Goal: Communication & Community: Answer question/provide support

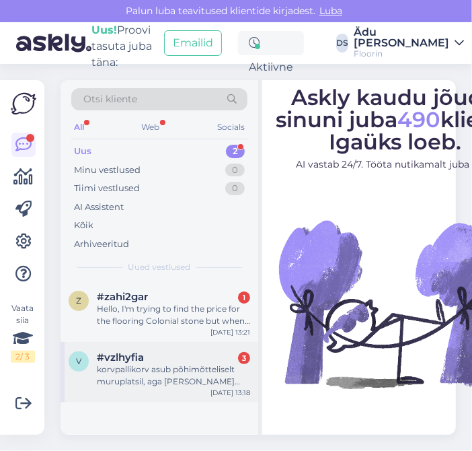
click at [215, 373] on div "korvpallikorv asub põhimõtteliselt muruplatsil, aga [PERSON_NAME] luua selline …" at bounding box center [173, 375] width 153 height 24
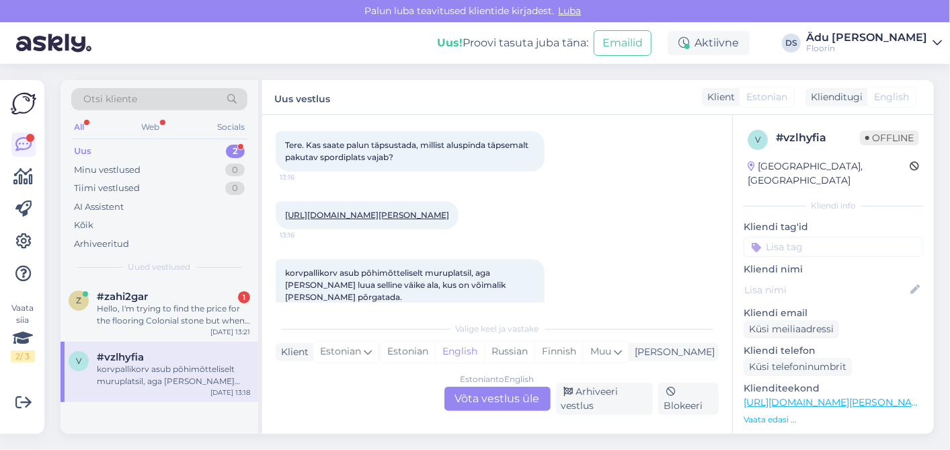
scroll to position [82, 0]
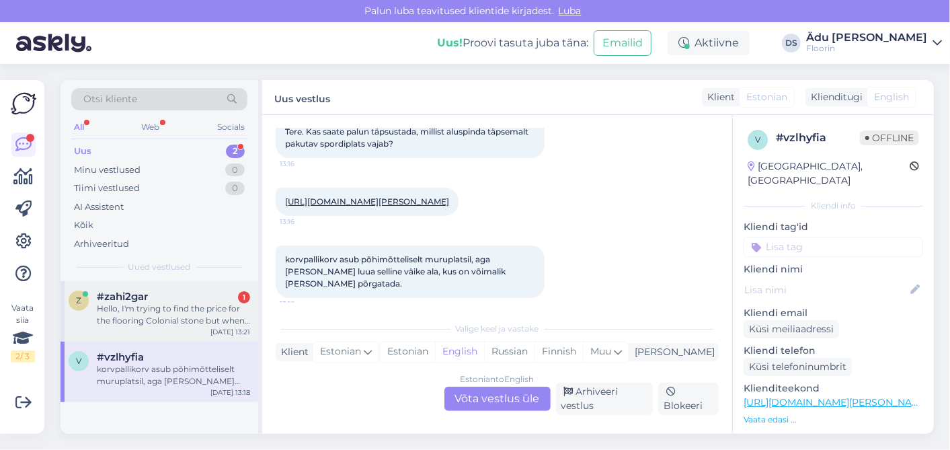
click at [170, 315] on div "Hello, I'm trying to find the price for the flooring Colonial stone but when I …" at bounding box center [173, 315] width 153 height 24
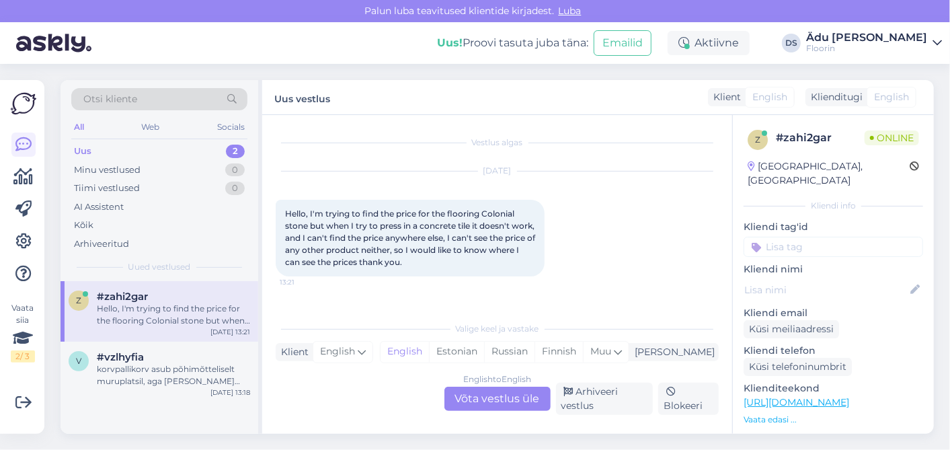
scroll to position [0, 0]
click at [178, 375] on div "korvpallikorv asub põhimõtteliselt muruplatsil, aga [PERSON_NAME] luua selline …" at bounding box center [173, 375] width 153 height 24
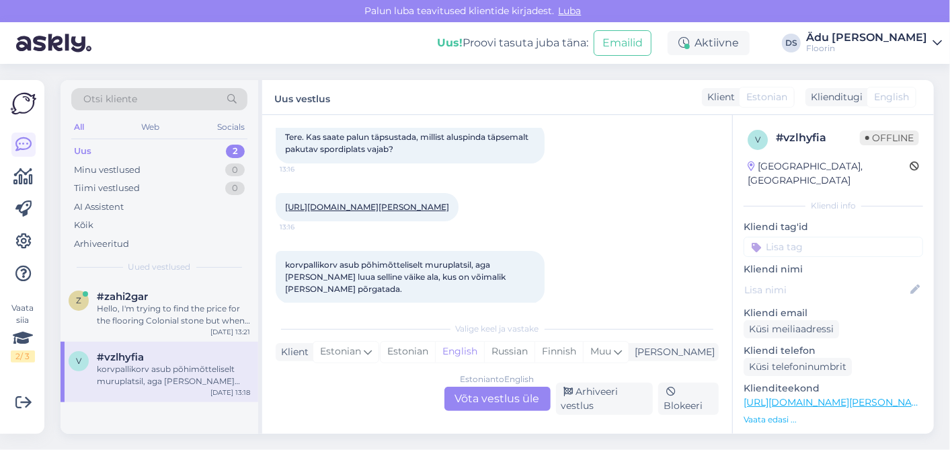
scroll to position [91, 0]
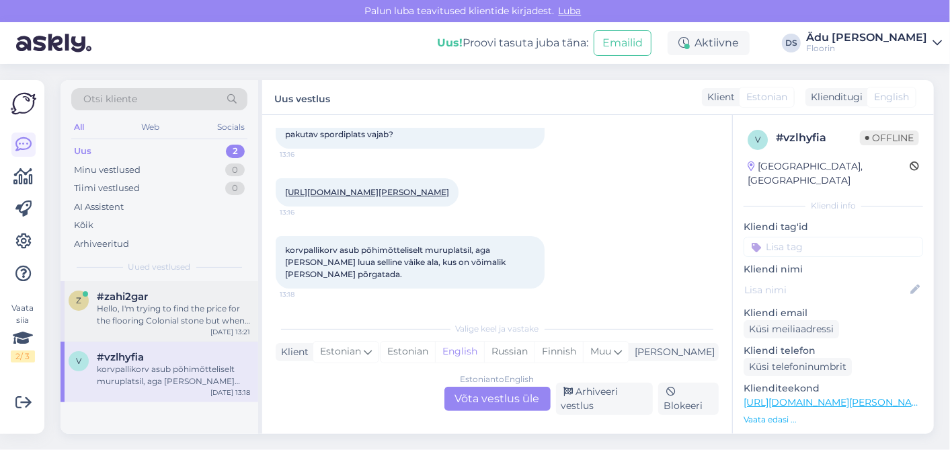
click at [180, 303] on div "Hello, I'm trying to find the price for the flooring Colonial stone but when I …" at bounding box center [173, 315] width 153 height 24
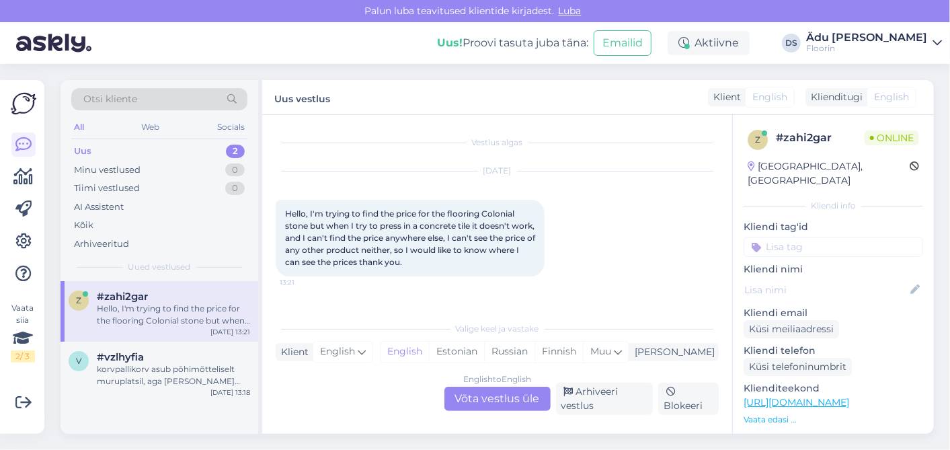
click at [471, 395] on div "English to English Võta vestlus üle" at bounding box center [498, 399] width 106 height 24
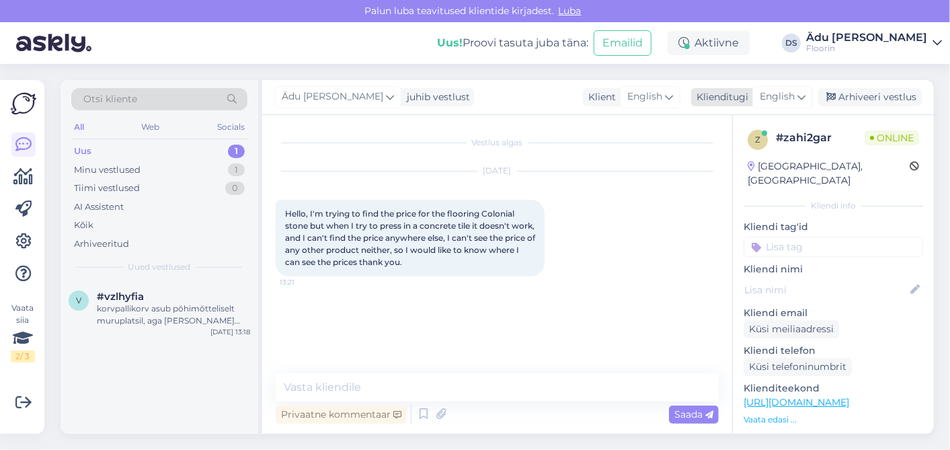
click at [471, 89] on span "English" at bounding box center [777, 96] width 35 height 15
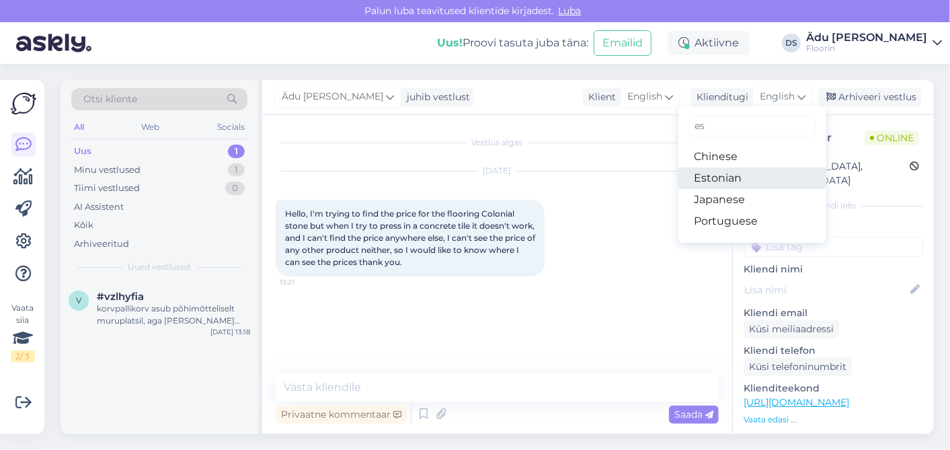
type input "es"
click at [471, 178] on link "Estonian" at bounding box center [753, 178] width 148 height 22
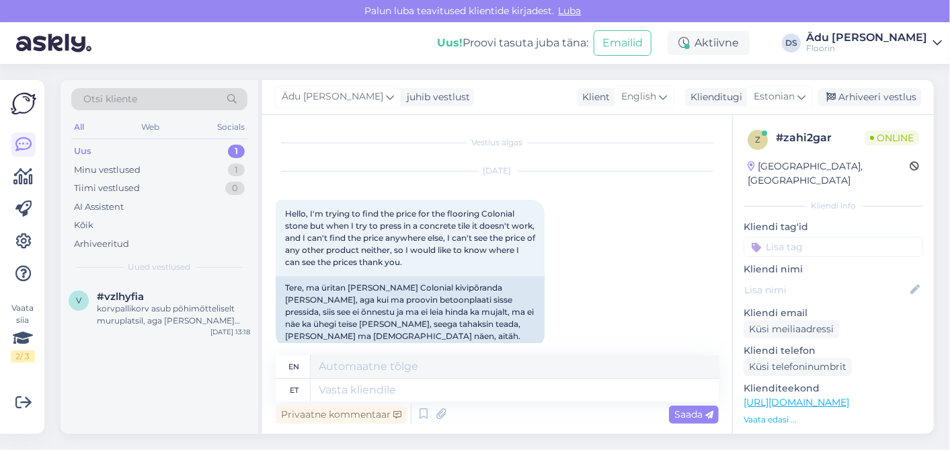
scroll to position [7, 0]
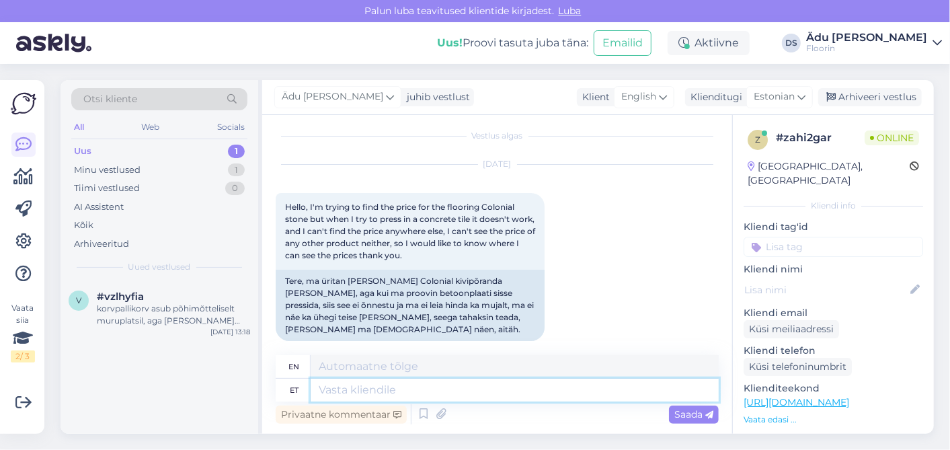
click at [442, 390] on textarea at bounding box center [515, 390] width 408 height 23
type textarea "Tere,"
type textarea "Hello,"
type textarea "Tere, osa"
type textarea "Hello, share"
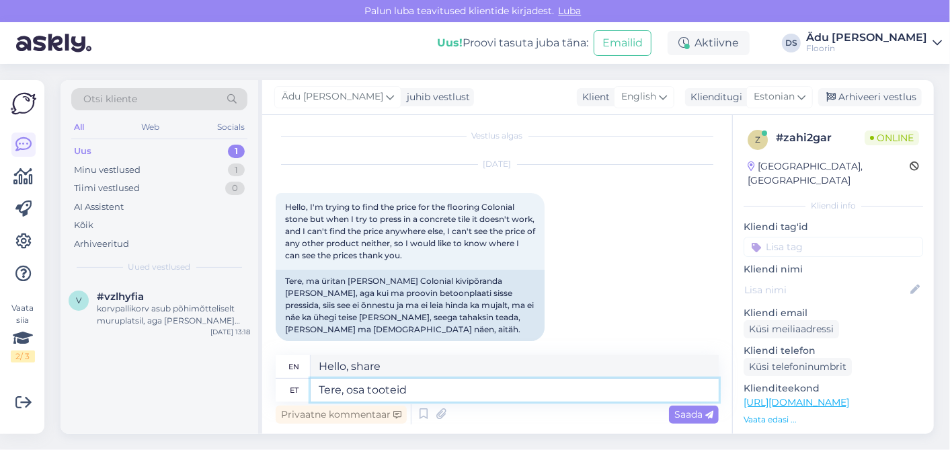
type textarea "Tere, osa tooteid"
type textarea "Hello, some products"
type textarea "Tere, osa tooteid on me"
type textarea "Hello, some products are"
type textarea "Tere, osa tooteid on meil e"
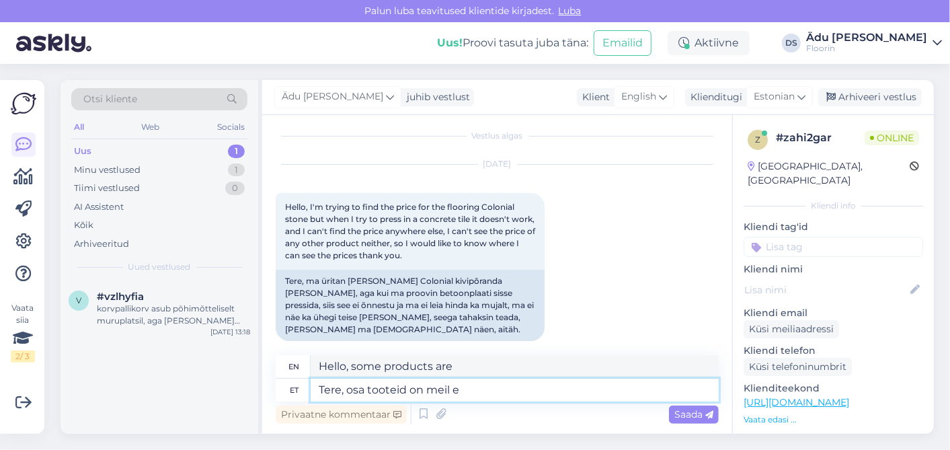
type textarea "Hello, we have some products."
type textarea "Tere, osa tooteid on meil e-poes, k"
type textarea "Hello, we have some products in our online store,"
type textarea "Tere, osa tooteid on meil e-poes, kus o"
type textarea "Hello, we have some products in our online store, where"
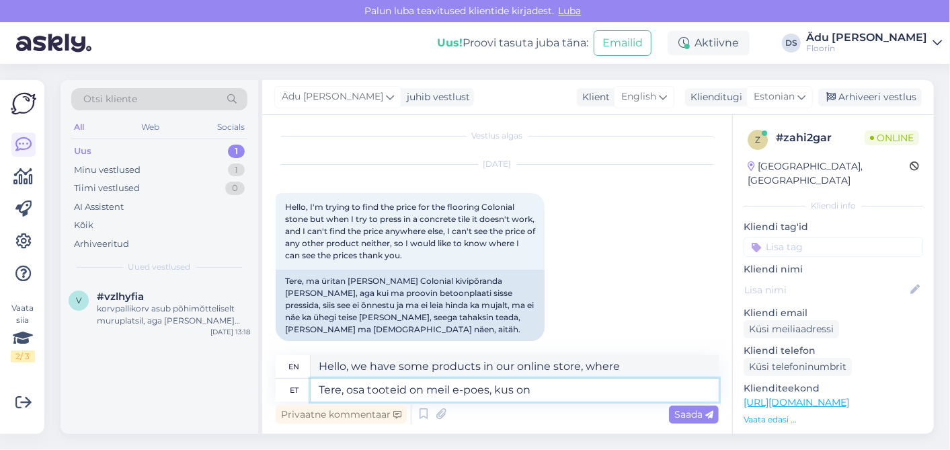
type textarea "Tere, osa tooteid on meil e-poes, kus on"
type textarea "Hello, we have some products in our online store, where you can find"
type textarea "Tere, osa tooteid on meil e-poes, kus on ka"
type textarea "Hello, we have some products in our online store, which also has"
type textarea "Tere, osa tooteid on meil e-poes, kus on ka hinnad"
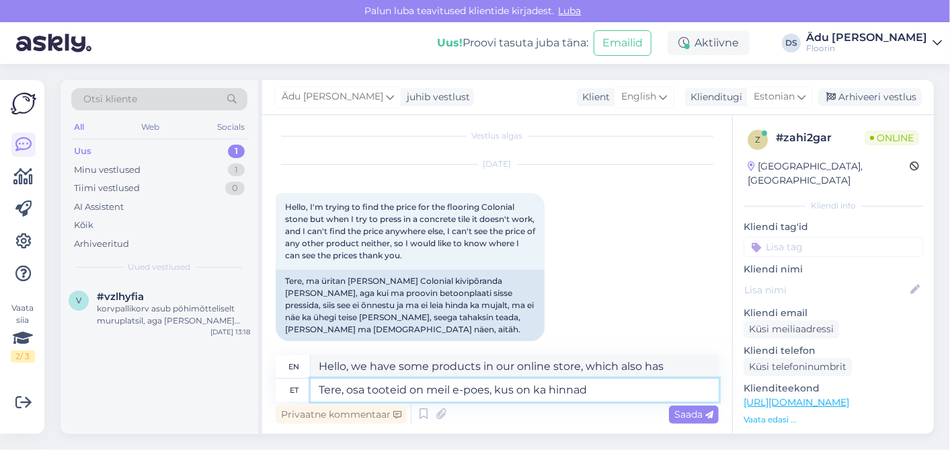
type textarea "Hello, we have some products in our online store, where you can also find price…"
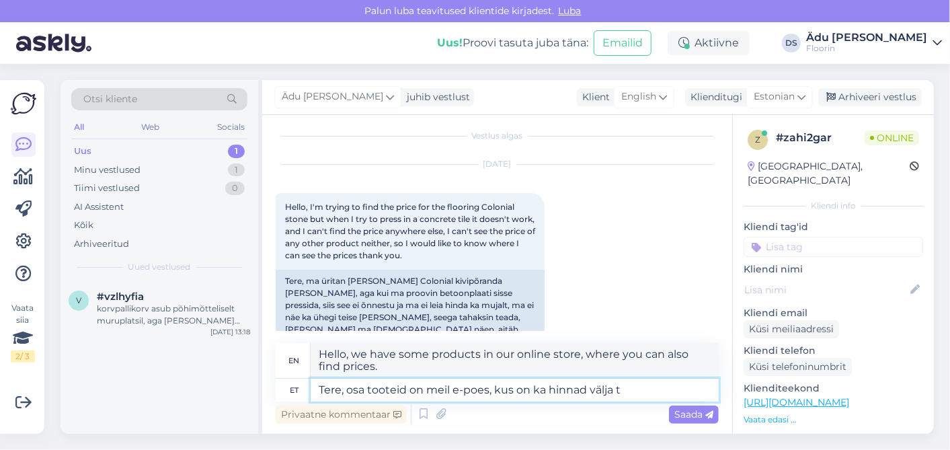
type textarea "Tere, osa tooteid on meil e-poes, kus on ka hinnad välja to"
type textarea "Hello, we have some products in our online store, where the prices are also dis…"
type textarea "Tere, osa tooteid on meil e-poes, kus on ka hinnad välja toodud."
type textarea "Hello, we have some products in our online store, where the prices are also lis…"
type textarea "Tere, osa tooteid on meil e-poes, kus on ka hinnad välja toodud. [GEOGRAPHIC_DA…"
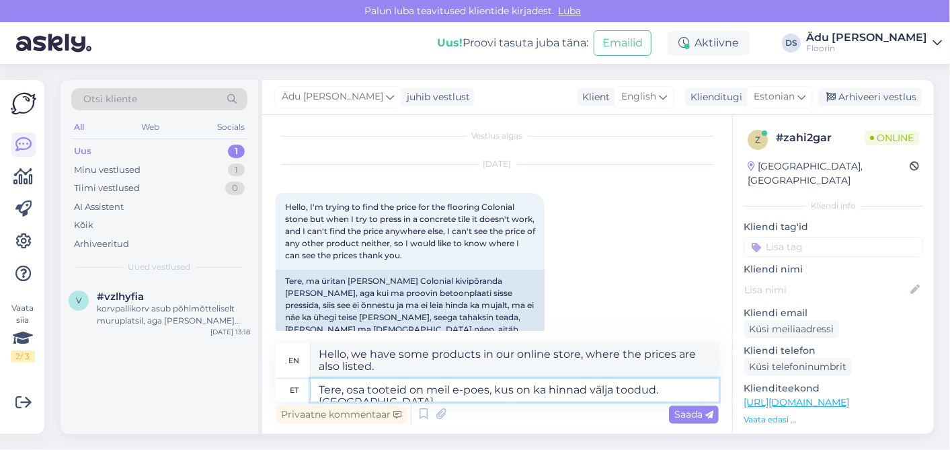
type textarea "Hello, we have some products in our online store, where the prices are also lis…"
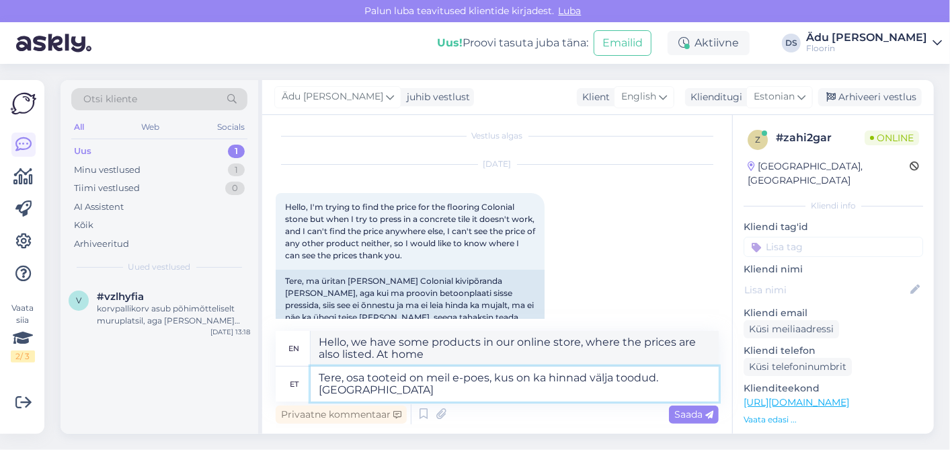
type textarea "Tere, osa tooteid on meil e-poes, kus on ka hinnad välja toodud. [GEOGRAPHIC_DA…"
type textarea "Hello, we have some products in our online store, where the prices are also lis…"
type textarea "Tere, osa tooteid on meil e-poes, kus on ka hinnad välja toodud. Kodulehel olev…"
type textarea "Hello, we have some products in our online store, where the prices are also lis…"
type textarea "Tere, osa tooteid on meil e-poes, kus on ka hinnad välja toodud. Kodulehel olev…"
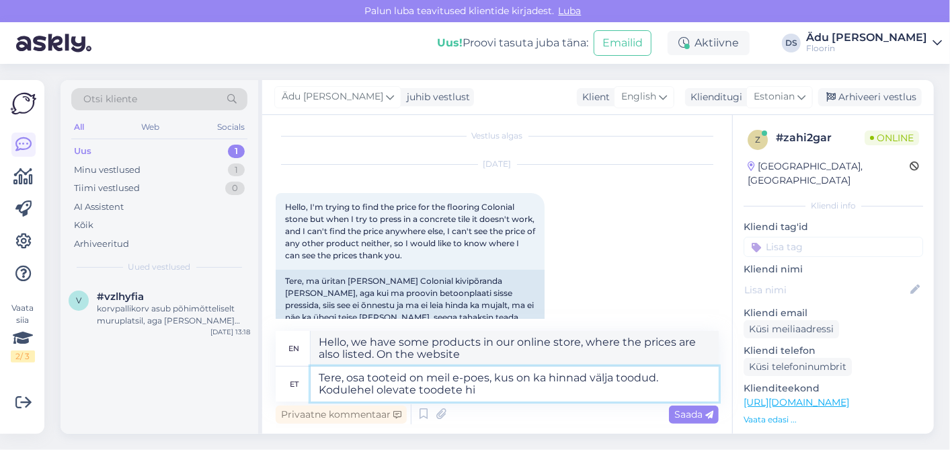
type textarea "Hello, we have some products in our online store, where the prices are also lis…"
type textarea "Tere, osa tooteid on meil e-poes, kus on ka hinnad välja toodud. Kodulehel olev…"
type textarea "Hello, we have some products in our online store, where the prices are also lis…"
type textarea "Tere, osa tooteid on meil e-poes, kus on ka hinnad välja toodud. [PERSON_NAME] …"
type textarea "Hello, we have some products in our online store, where the prices are also lis…"
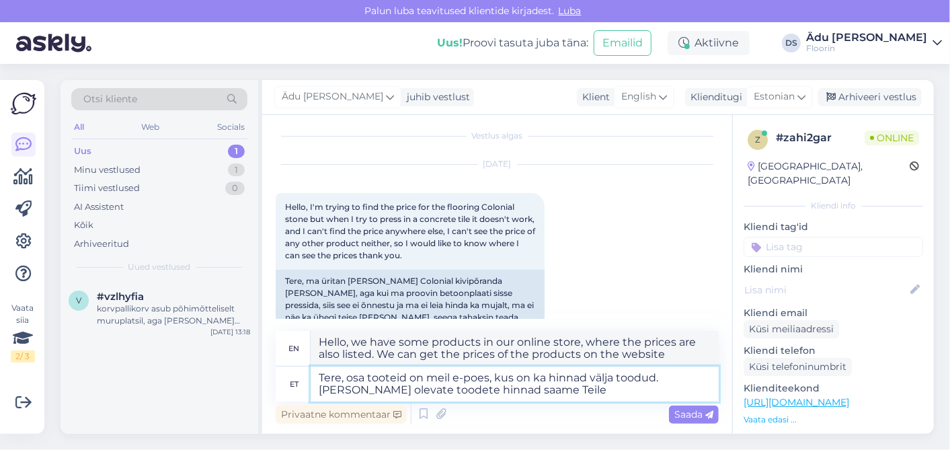
type textarea "Tere, osa tooteid on meil e-poes, kus on ka hinnad välja toodud. Kodulehel olev…"
type textarea "Hello, we have some products in our online store, where the prices are also lis…"
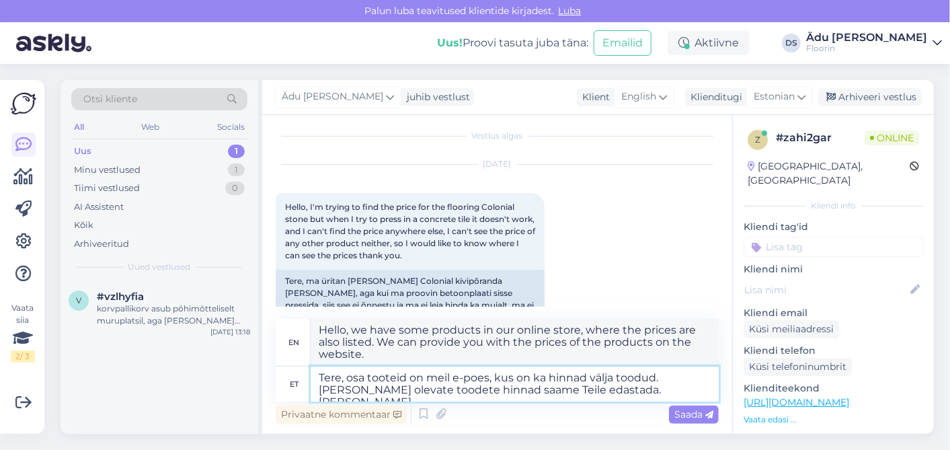
type textarea "Tere, osa tooteid on meil e-poes, kus on ka hinnad välja toodud. [PERSON_NAME] …"
type textarea "Hello, we have some products in our online store, where the prices are also lis…"
type textarea "Tere, osa tooteid on meil e-poes, kus on ka hinnad välja toodud. [PERSON_NAME] …"
type textarea "Hello, we have some products in our online store, where the prices are also lis…"
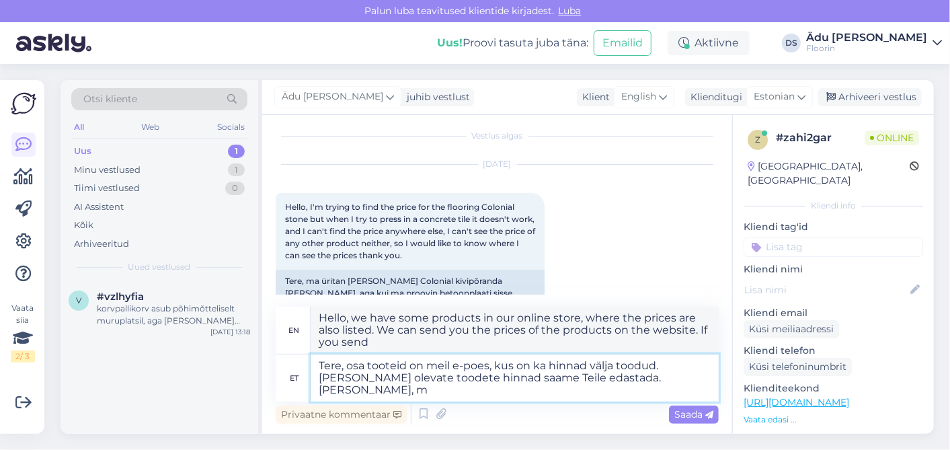
type textarea "Tere, osa tooteid on meil e-poes, kus on ka hinnad välja toodud. [PERSON_NAME] …"
type textarea "Hello, we have some products in our online store, where the prices are also lis…"
type textarea "Tere, osa tooteid on meil e-poes, kus on ka hinnad välja toodud. [PERSON_NAME] …"
type textarea "Hello, we have some products in our online store, where the prices are also lis…"
type textarea "Tere, osa tooteid on meil e-poes, kus on ka hinnad välja toodud. [PERSON_NAME] …"
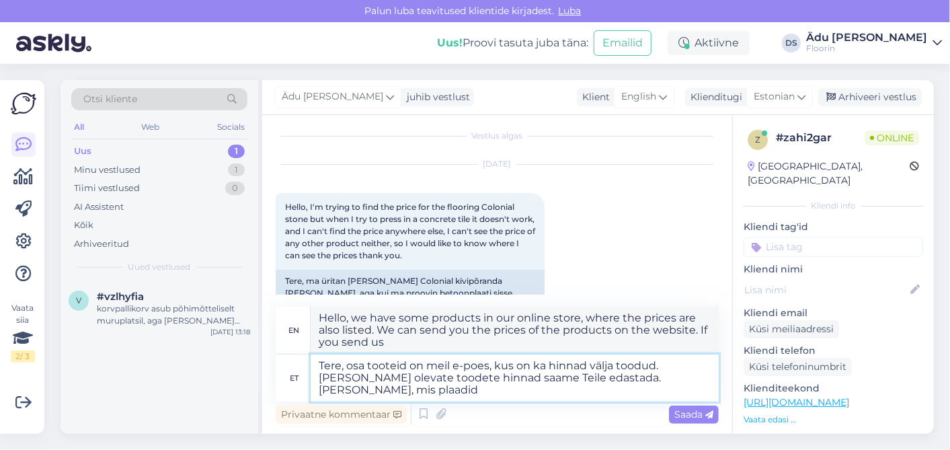
type textarea "Hello, we have some products in our online store, where the prices are also lis…"
type textarea "Tere, osa tooteid on meil e-poes, kus on ka hinnad välja toodud. [PERSON_NAME] …"
type textarea "Hello, we have some products in our online store, where the prices are also lis…"
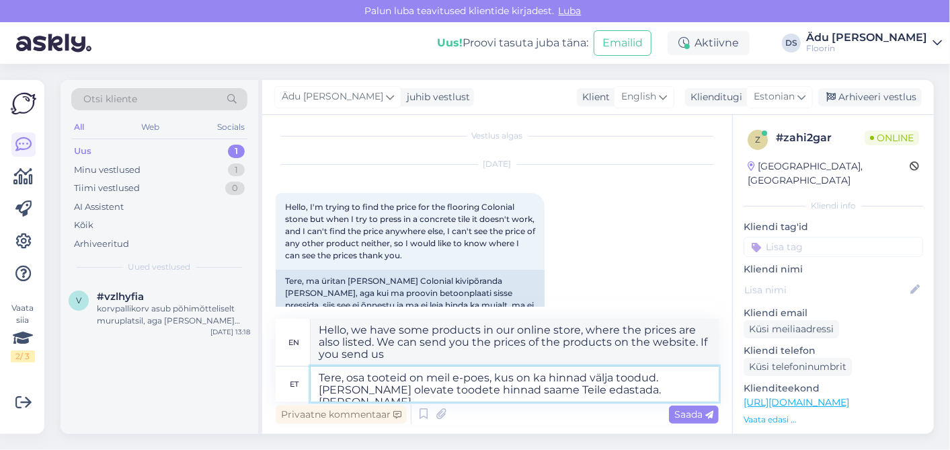
type textarea "Tere, osa tooteid on meil e-poes, kus on ka hinnad välja toodud. [PERSON_NAME] …"
type textarea "Hello, we have some products in our online store, where the prices are also lis…"
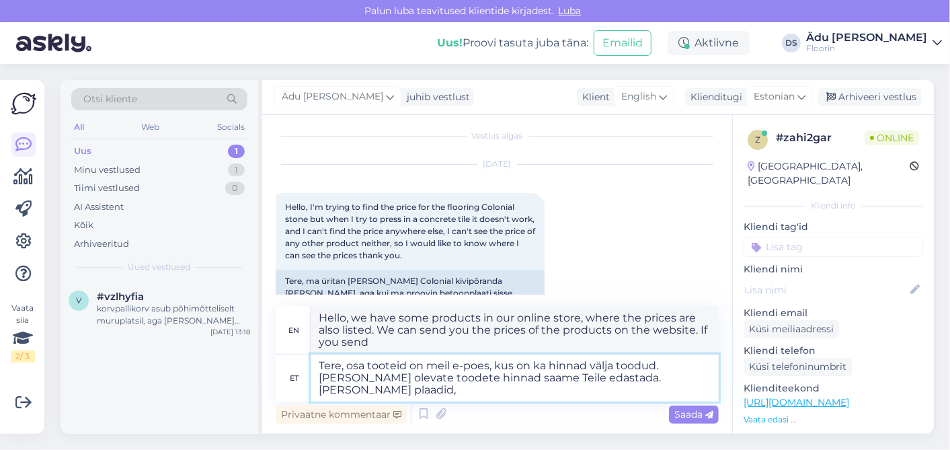
type textarea "Tere, osa tooteid on meil e-poes, kus on ka hinnad välja toodud. [PERSON_NAME] …"
type textarea "Hello, we have some products in our online store, where the prices are also lis…"
type textarea "Tere, osa tooteid on meil e-poes, kus on ka hinnad välja toodud. [PERSON_NAME] …"
type textarea "Hello, we have some products in our online store, where the prices are also lis…"
type textarea "Tere, osa tooteid on meil e-poes, kus on ka hinnad välja toodud. [PERSON_NAME] …"
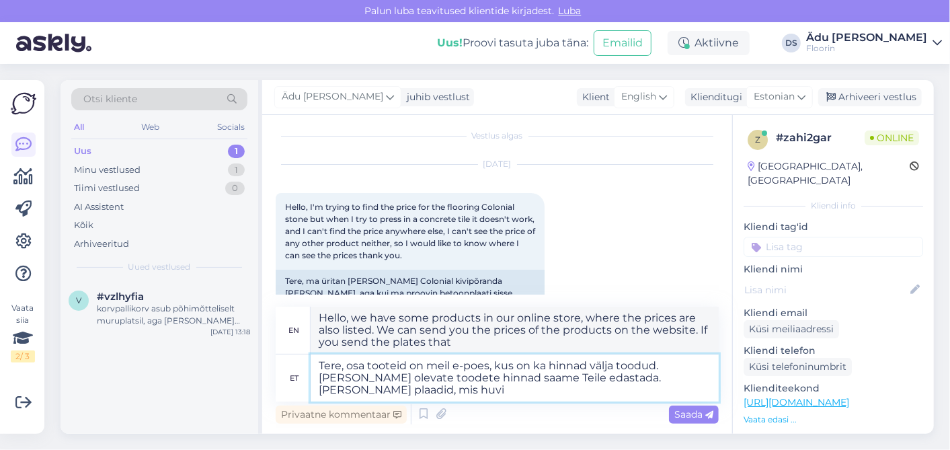
type textarea "Hello, we have some products in our online store, where the prices are also lis…"
type textarea "Tere, osa tooteid on meil e-poes, kus on ka hinnad välja toodud. [PERSON_NAME] …"
type textarea "Hello, we have some products in our online store, where the prices are also lis…"
type textarea "Tere, osa tooteid on meil e-poes, kus on ka hinnad välja toodud. [PERSON_NAME] …"
type textarea "Hello, we have some products in our online store, where the prices are also lis…"
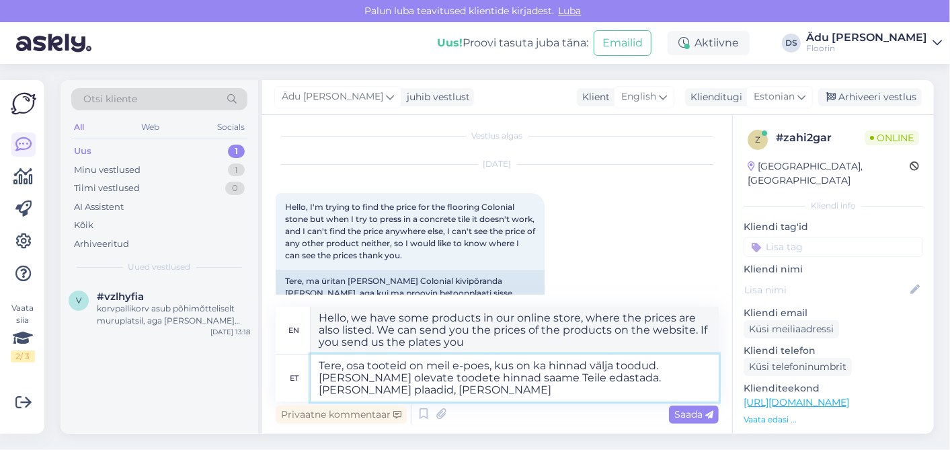
type textarea "Tere, osa tooteid on meil e-poes, kus on ka hinnad välja toodud. [PERSON_NAME] …"
type textarea "Hello, we have some products in our online store, where the prices are also lis…"
type textarea "Tere, osa tooteid on meil e-poes, kus on ka hinnad välja toodud. [PERSON_NAME] …"
type textarea "Hello, we have some products in our online store, where the prices are also lis…"
type textarea "Tere, osa tooteid on meil e-poes, kus on ka hinnad välja toodud. [PERSON_NAME] …"
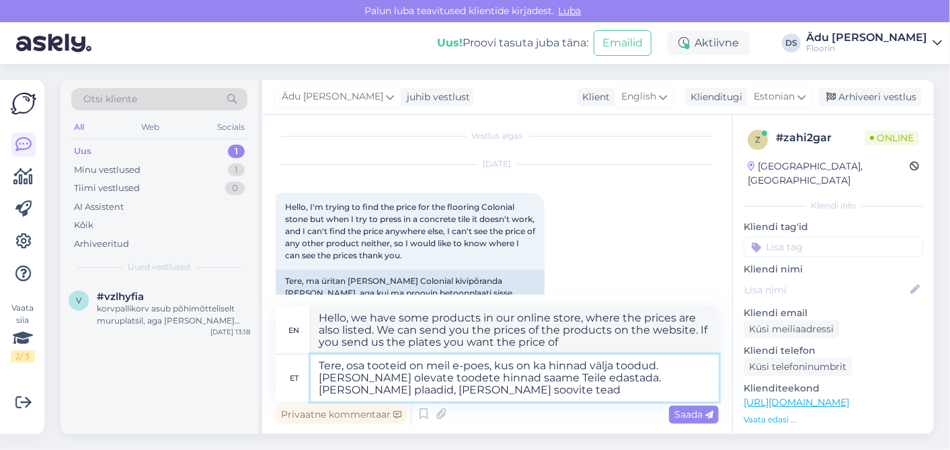
type textarea "Hello, we have some products in our online store, where the prices are also lis…"
type textarea "Tere, osa tooteid on meil e-poes, kus on ka hinnad välja toodud. [PERSON_NAME] …"
type textarea "Hello, we have some products in our online store, where the prices are also lis…"
type textarea "Tere, osa tooteid on meil e-poes, kus on ka hinnad välja toodud. [PERSON_NAME] …"
type textarea "Hello, we have some products in our online store, where the prices are also lis…"
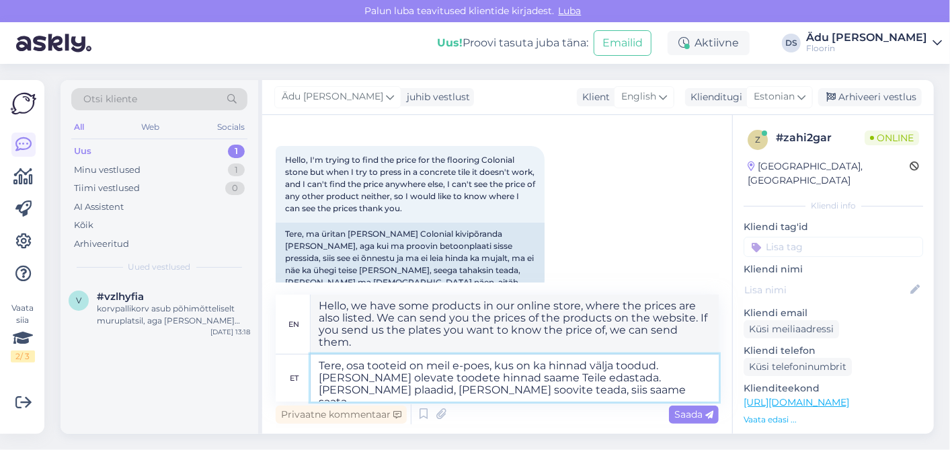
scroll to position [67, 0]
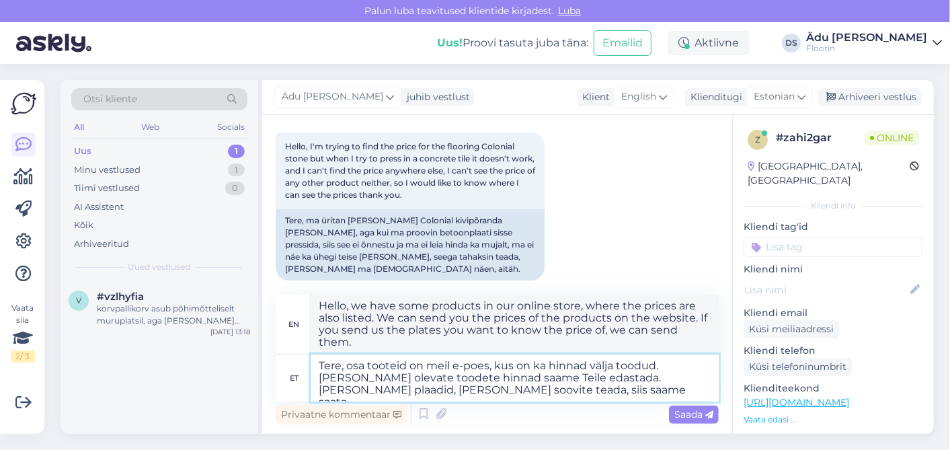
drag, startPoint x: 617, startPoint y: 391, endPoint x: 624, endPoint y: 378, distance: 15.0
click at [471, 378] on textarea "Tere, osa tooteid on meil e-poes, kus on ka hinnad välja toodud. [PERSON_NAME] …" at bounding box center [515, 377] width 408 height 47
type textarea "Tere, osa tooteid on meil e-poes, kus on ka hinnad välja toodud. [PERSON_NAME] …"
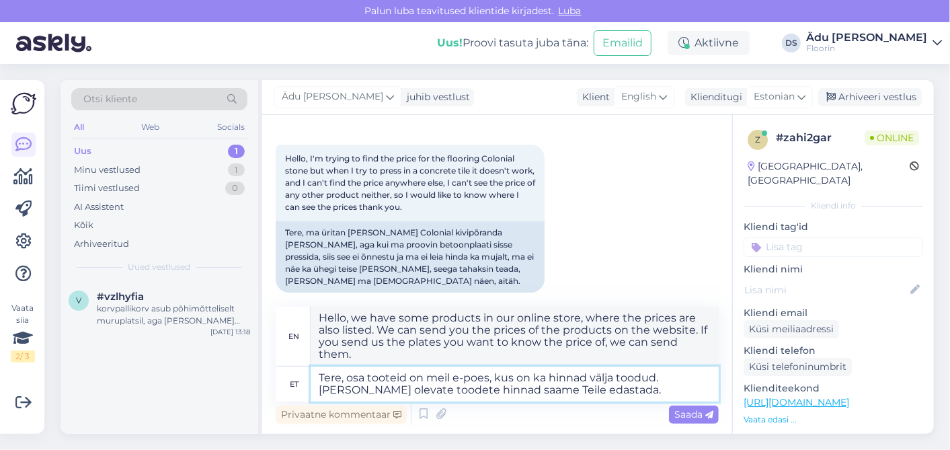
type textarea "Hello, we have some products in our online store, where the prices are also lis…"
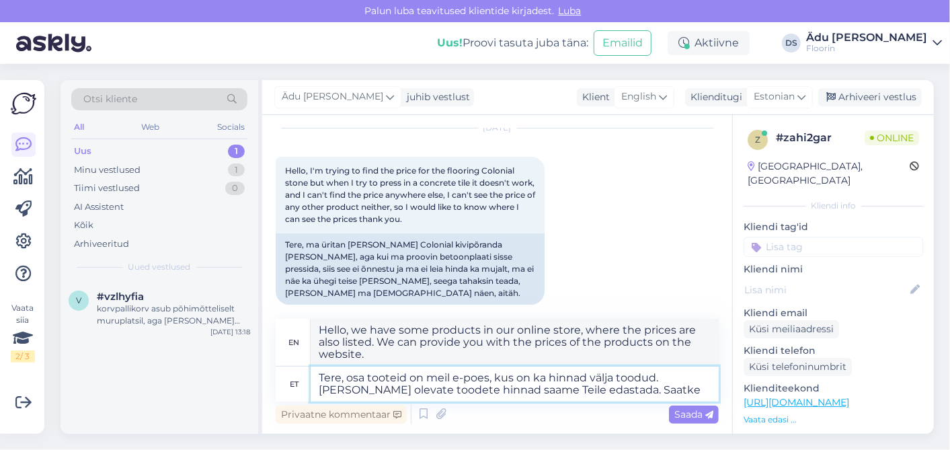
type textarea "Tere, osa tooteid on meil e-poes, kus on ka hinnad välja toodud. [PERSON_NAME] …"
type textarea "Hello, we have some products in our online store, where the prices are also lis…"
type textarea "Tere, osa tooteid on meil e-poes, kus on ka hinnad välja toodud. [PERSON_NAME] …"
type textarea "Hello, we have some products in our online store, where the prices are also lis…"
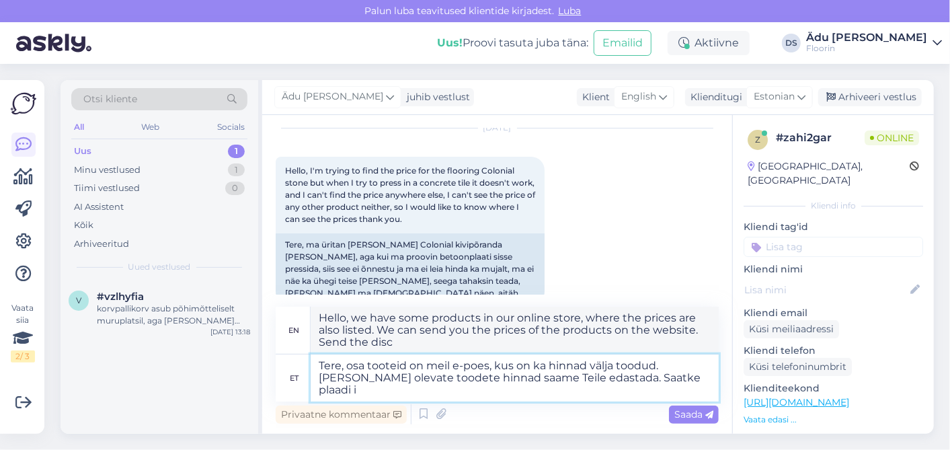
scroll to position [55, 0]
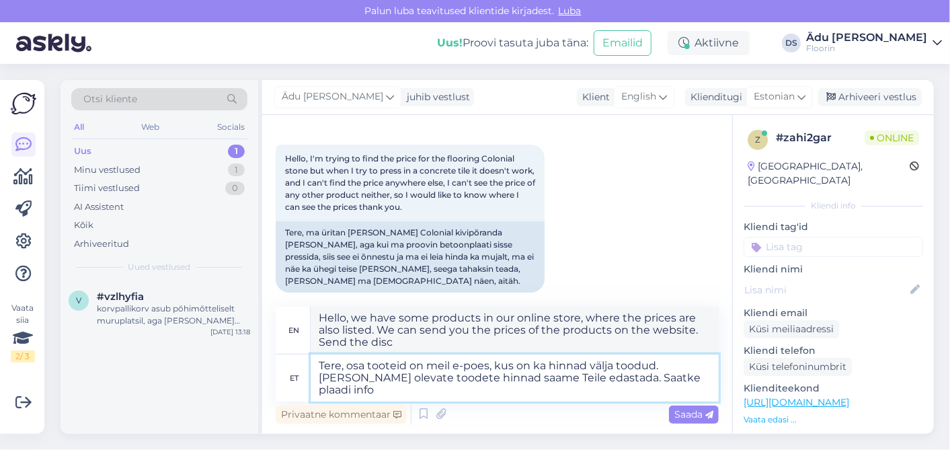
type textarea "Tere, osa tooteid on meil e-poes, kus on ka hinnad välja toodud. [PERSON_NAME] …"
type textarea "Hello, we have some products in our online store, where the prices are also lis…"
type textarea "Tere, osa tooteid on meil e-poes, kus on ka hinnad välja toodud. [PERSON_NAME] …"
type textarea "Hello, we have some products in our online store, where the prices are also lis…"
type textarea "Tere, osa tooteid on meil e-poes, kus on ka hinnad välja toodud. [PERSON_NAME] …"
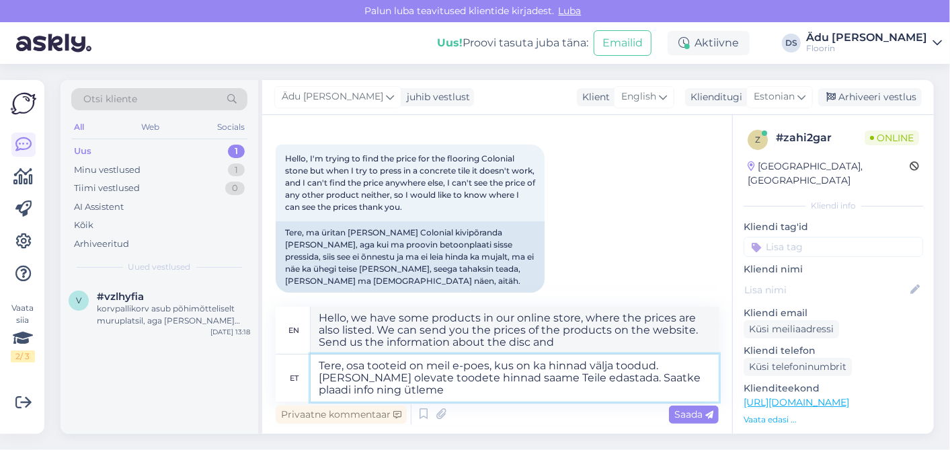
type textarea "Hello, we have some products in our online store, where the prices are also lis…"
type textarea "Tere, osa tooteid on meil e-poes, kus on ka hinnad välja toodud. [PERSON_NAME] …"
type textarea "Hello, we have some products in our online store, where the prices are also lis…"
type textarea "Tere, osa tooteid on meil e-poes, kus on ka hinnad välja toodud. [PERSON_NAME] …"
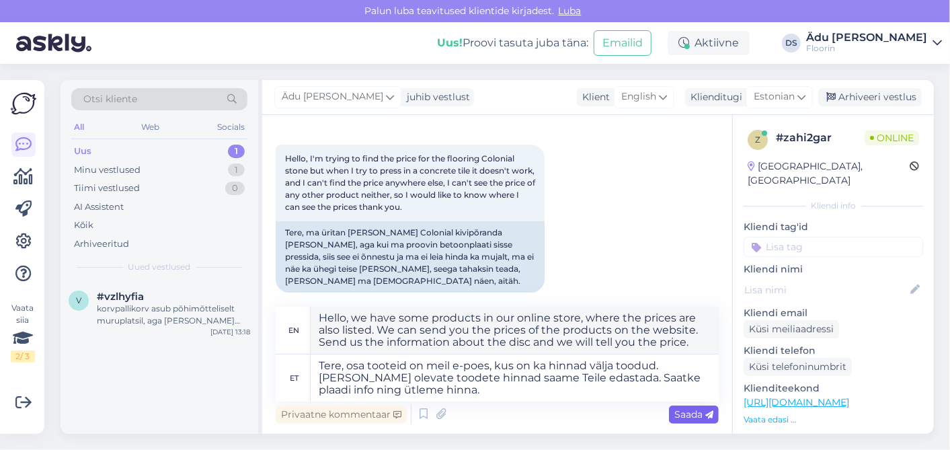
click at [471, 418] on span "Saada" at bounding box center [694, 414] width 39 height 12
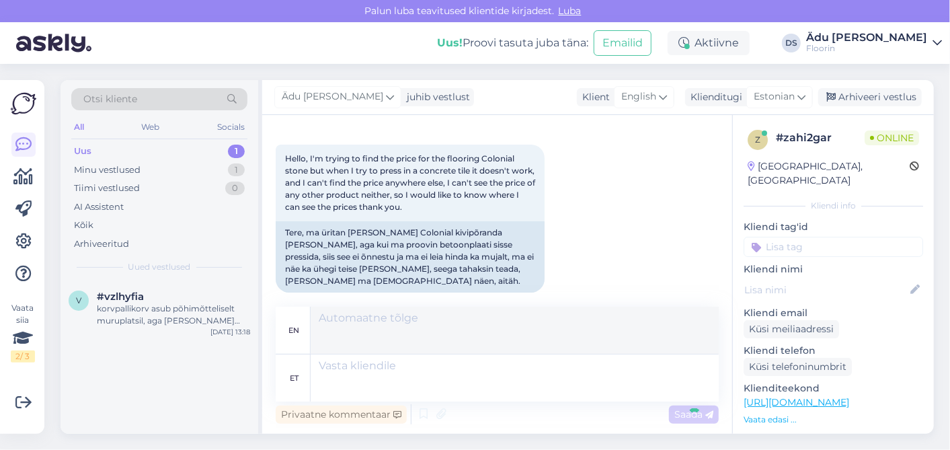
scroll to position [148, 0]
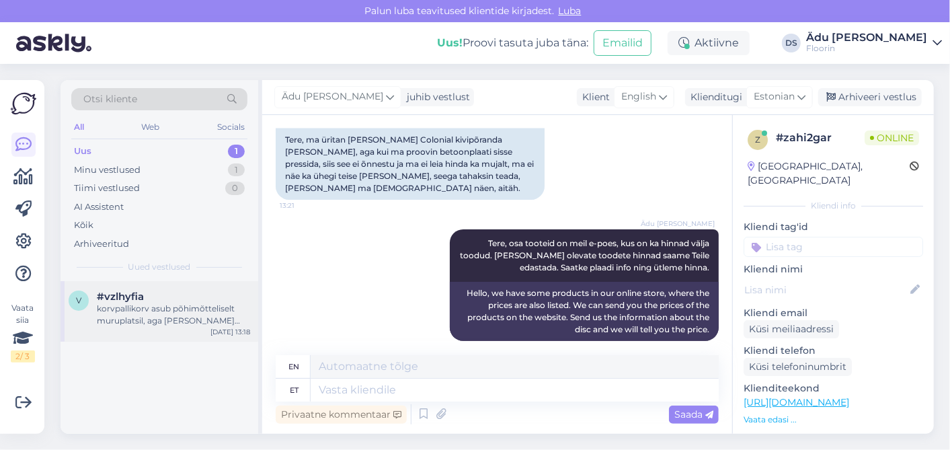
click at [169, 313] on div "korvpallikorv asub põhimõtteliselt muruplatsil, aga [PERSON_NAME] luua selline …" at bounding box center [173, 315] width 153 height 24
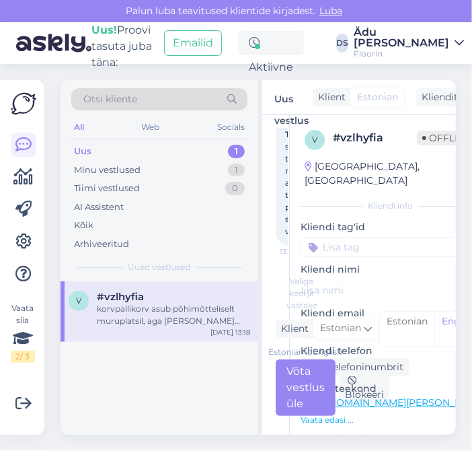
scroll to position [128, 0]
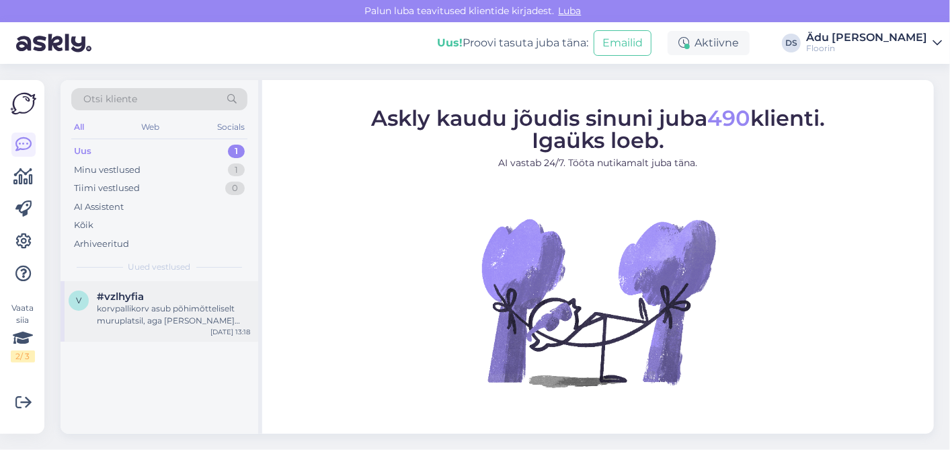
click at [132, 316] on div "korvpallikorv asub põhimõtteliselt muruplatsil, aga [PERSON_NAME] luua selline …" at bounding box center [173, 315] width 153 height 24
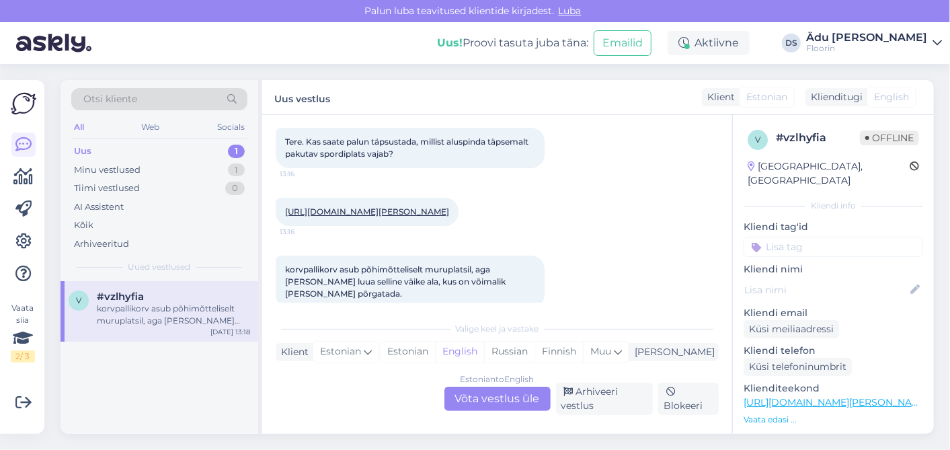
scroll to position [71, 0]
click at [500, 402] on div "Estonian to English Võta vestlus üle" at bounding box center [498, 399] width 106 height 24
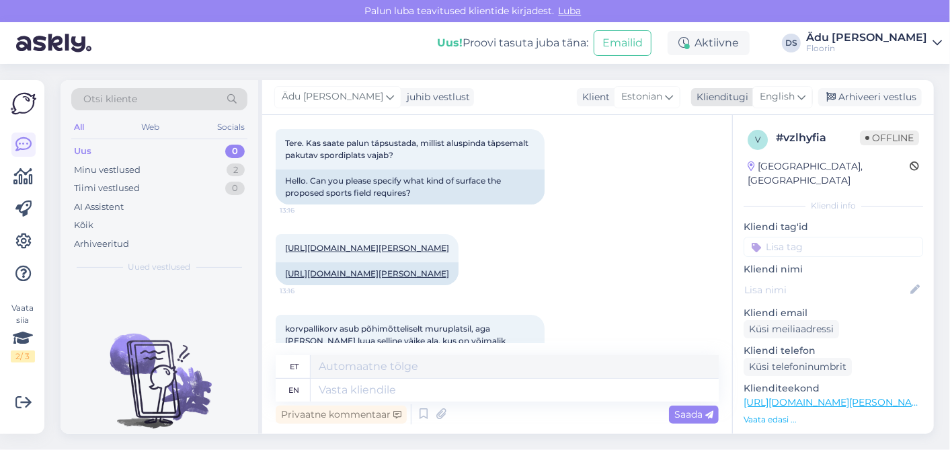
click at [782, 90] on span "English" at bounding box center [777, 96] width 35 height 15
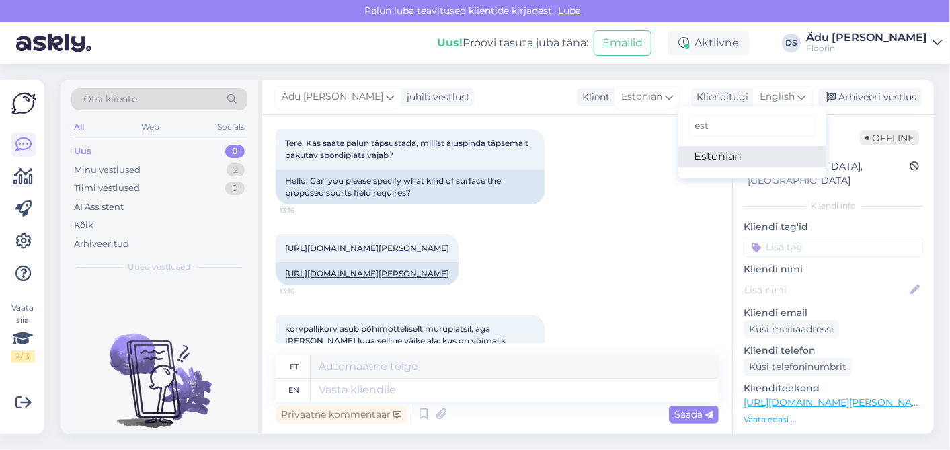
type input "est"
click at [755, 155] on link "Estonian" at bounding box center [753, 157] width 148 height 22
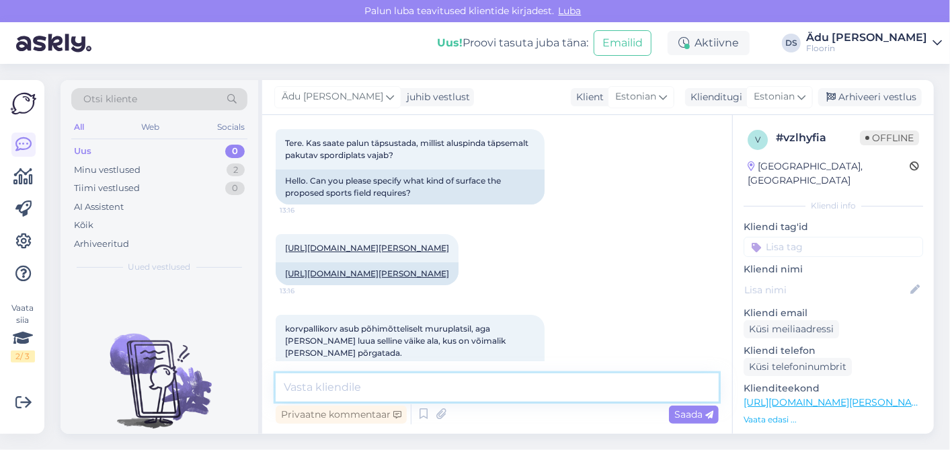
click at [438, 379] on textarea at bounding box center [497, 387] width 443 height 28
paste textarea "Betoon või asfalt on soovitatav aluspind, kuid Bergo spordipõrandat saab paigal…"
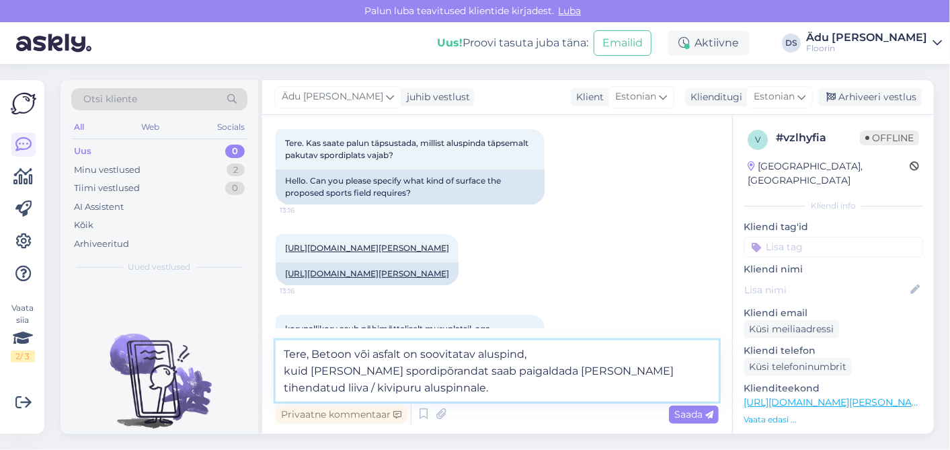
drag, startPoint x: 521, startPoint y: 356, endPoint x: 424, endPoint y: 353, distance: 97.6
click at [424, 353] on textarea "Tere, Betoon või asfalt on soovitatav aluspind, kuid Bergo spordipõrandat saab …" at bounding box center [497, 370] width 443 height 61
click at [319, 355] on textarea "Tere, Betoon või asfalt on, kuid Bergo spordipõrandat saab paigaldada ka kõvale…" at bounding box center [497, 370] width 443 height 61
click at [480, 355] on textarea "Tere, soovitatavalt paigaldada betoon või asfalt on, kuid Bergo spordipõrandat …" at bounding box center [497, 370] width 443 height 61
click at [543, 357] on textarea "Tere, soovitatavalt paigaldada betoonile või asfalt on, kuid Bergo spordipõrand…" at bounding box center [497, 370] width 443 height 61
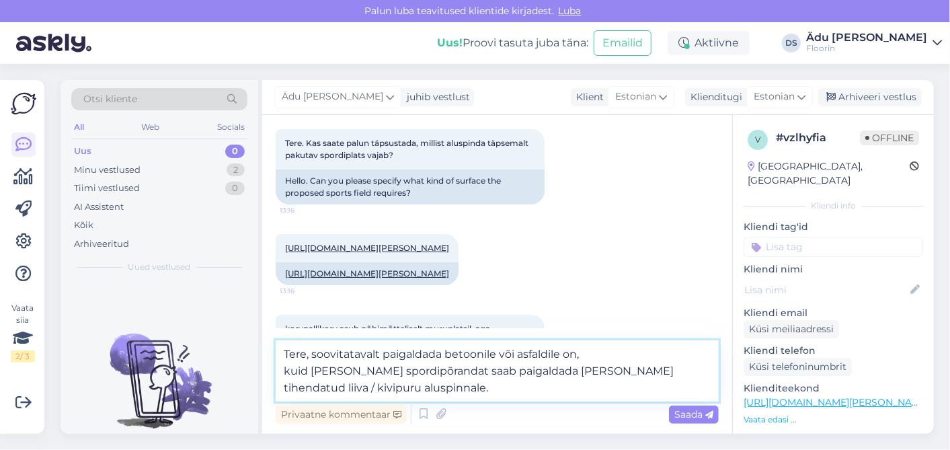
click at [576, 354] on textarea "Tere, soovitatavalt paigaldada betoonile või asfaldile on, kuid Bergo spordipõr…" at bounding box center [497, 370] width 443 height 61
click at [285, 371] on textarea "Tere, soovitatavalt paigaldada betoonile või asfaldile, kuid Bergo spordipõrand…" at bounding box center [497, 370] width 443 height 61
drag, startPoint x: 431, startPoint y: 375, endPoint x: 311, endPoint y: 375, distance: 119.7
click at [311, 375] on textarea "Tere, soovitatavalt paigaldada betoonile või asfaldile, kuid Bergo spordipõrand…" at bounding box center [497, 370] width 443 height 61
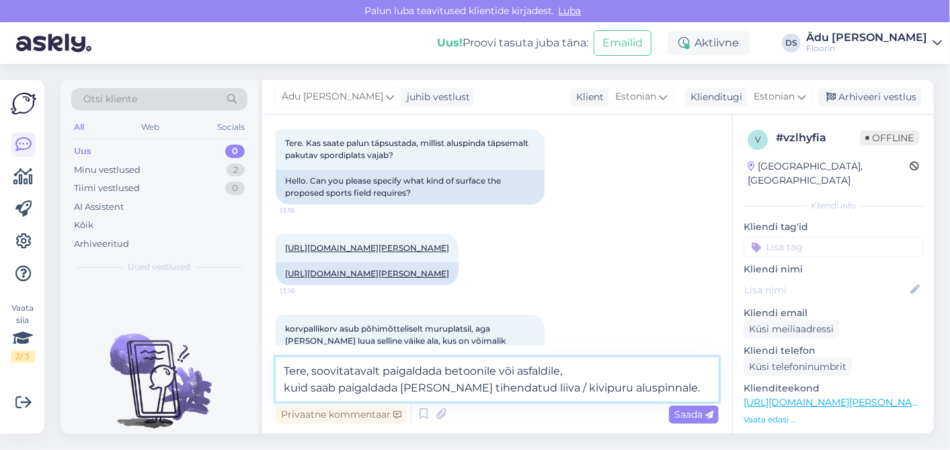
click at [664, 390] on textarea "Tere, soovitatavalt paigaldada betoonile või asfaldile, kuid saab paigaldada ka…" at bounding box center [497, 379] width 443 height 44
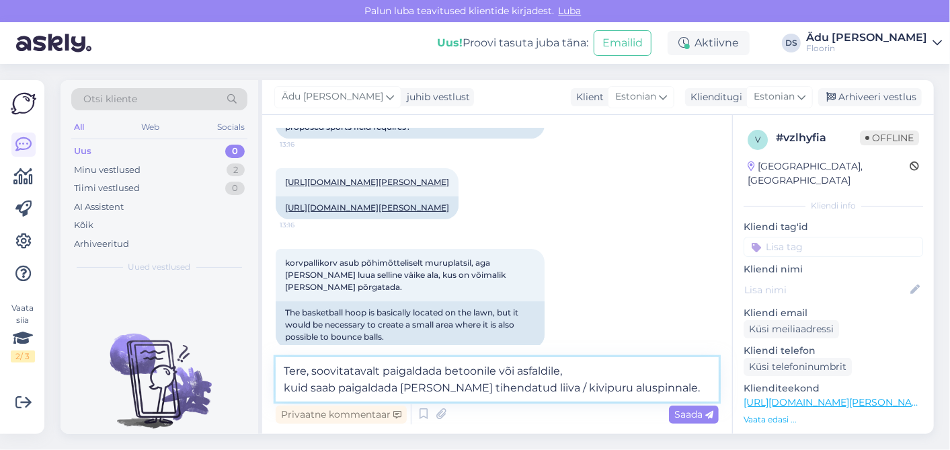
scroll to position [166, 0]
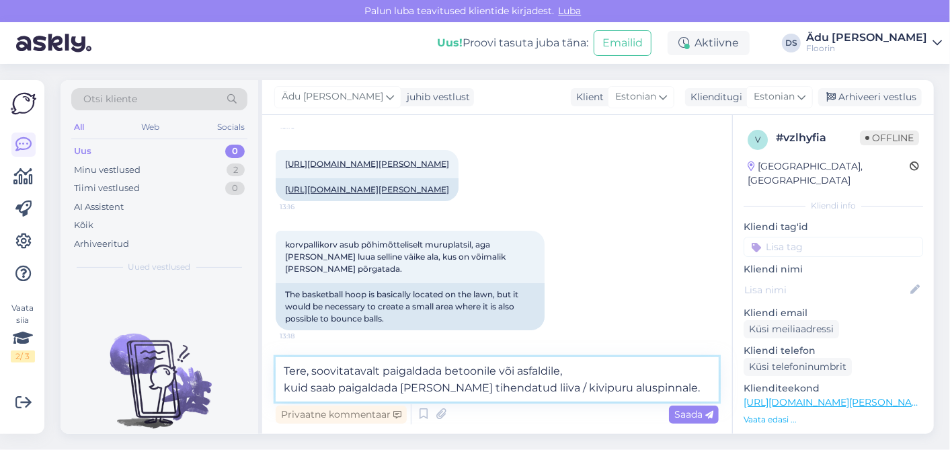
click at [549, 391] on textarea "Tere, soovitatavalt paigaldada betoonile või asfaldile, kuid saab paigaldada ka…" at bounding box center [497, 379] width 443 height 44
type textarea "Tere, soovitatavalt paigaldada betoonile või asfaldile, kuid saab paigaldada ka…"
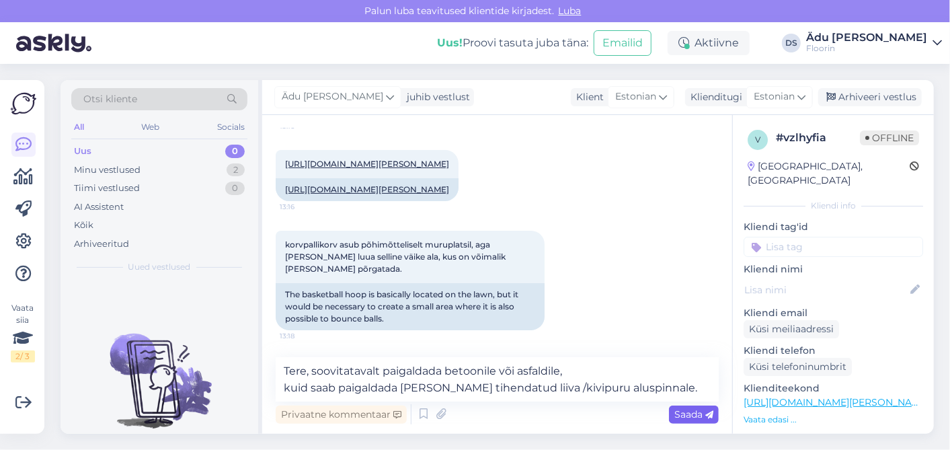
click at [695, 411] on span "Saada" at bounding box center [694, 414] width 39 height 12
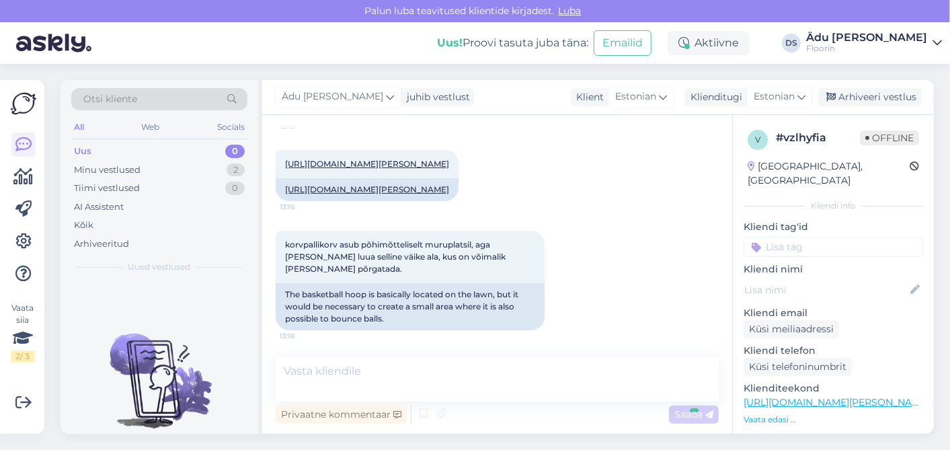
scroll to position [232, 0]
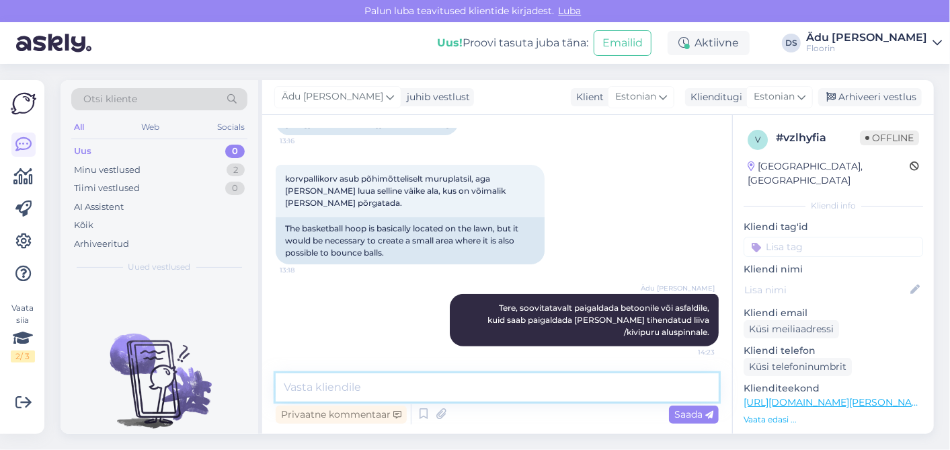
click at [469, 385] on textarea at bounding box center [497, 387] width 443 height 28
paste textarea "https://www.bergoflooring.com/media/oe2ifuex/bergo-sports-flooring-brochure-v10…"
type textarea "https://www.bergoflooring.com/media/oe2ifuex/bergo-sports-flooring-brochure-v10…"
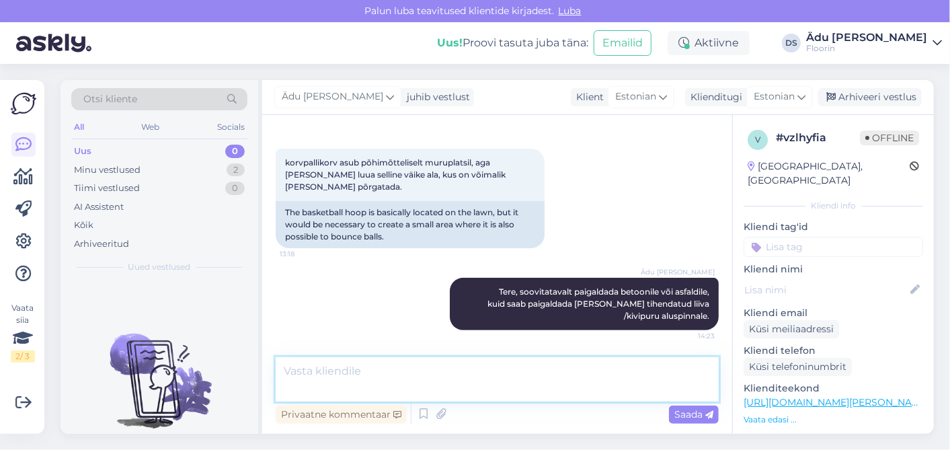
scroll to position [302, 0]
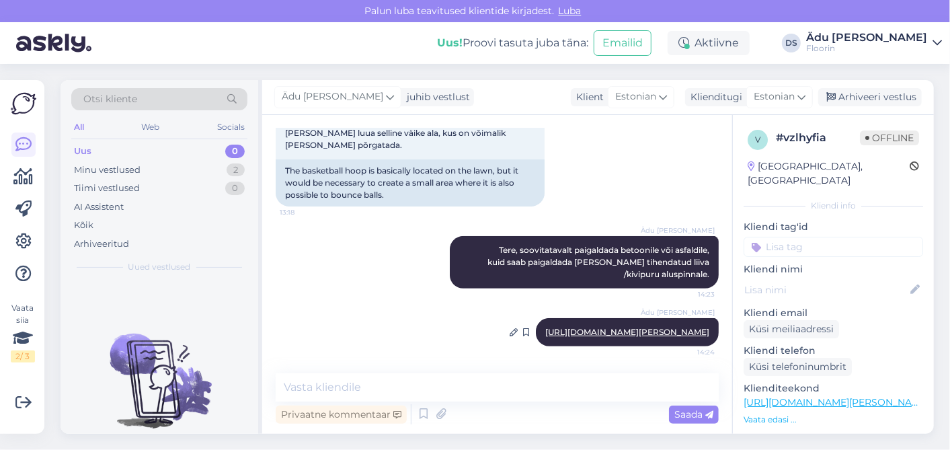
click at [611, 326] on div "Ädu Igris Schumann https://www.bergoflooring.com/media/oe2ifuex/bergo-sports-fl…" at bounding box center [627, 332] width 183 height 28
click at [161, 167] on div "Minu vestlused 2" at bounding box center [159, 170] width 176 height 19
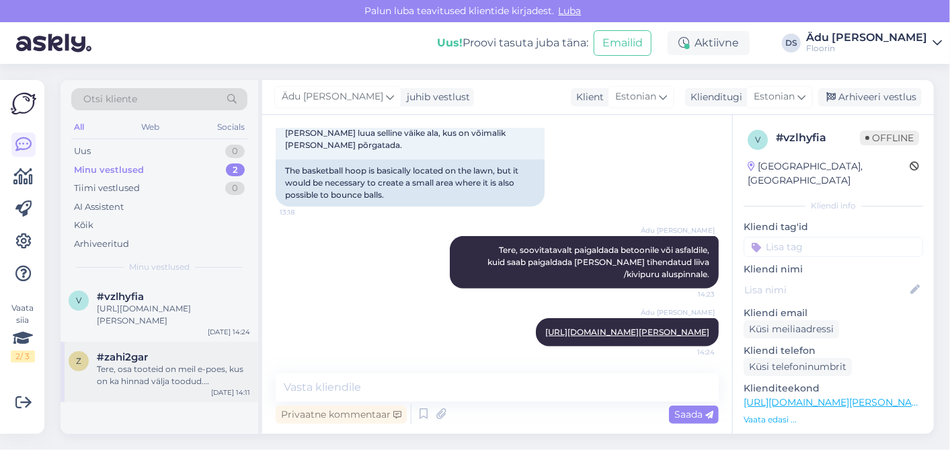
click at [182, 349] on div "z #zahi2gar Tere, osa tooteid on meil e-poes, kus on ka hinnad välja toodud. Ko…" at bounding box center [160, 372] width 198 height 61
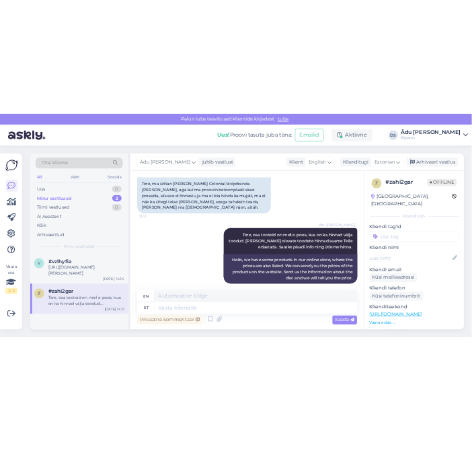
scroll to position [439, 0]
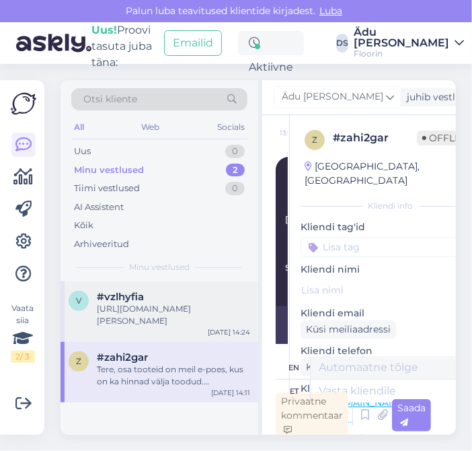
click at [190, 289] on div "v #vzlhyfia https://www.bergoflooring.com/media/oe2ifuex/bergo-sports-flooring-…" at bounding box center [160, 311] width 198 height 61
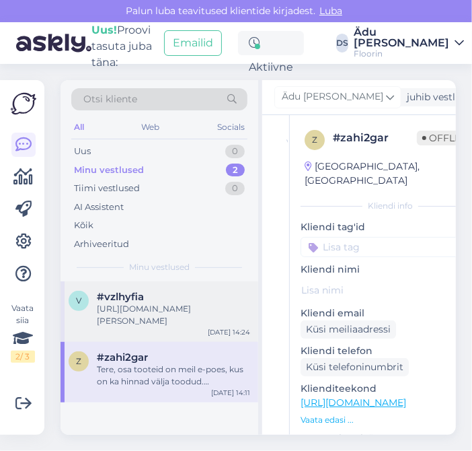
scroll to position [3, 0]
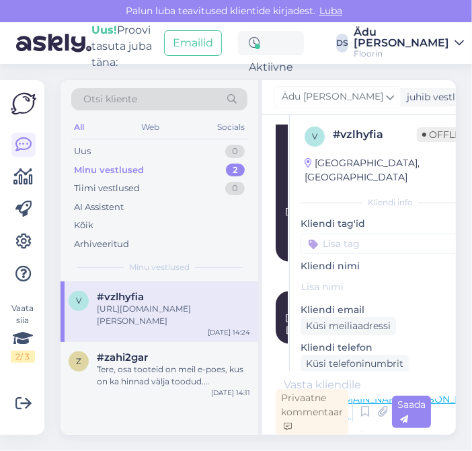
click at [75, 40] on img at bounding box center [53, 43] width 75 height 42
